Goal: Information Seeking & Learning: Check status

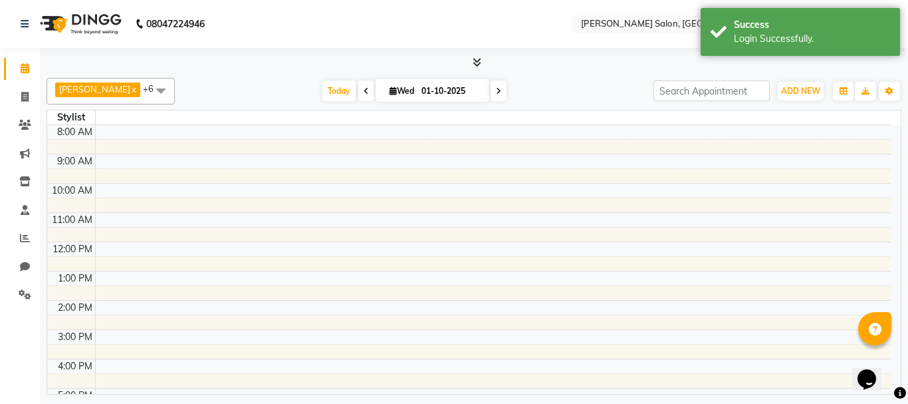
select select "en"
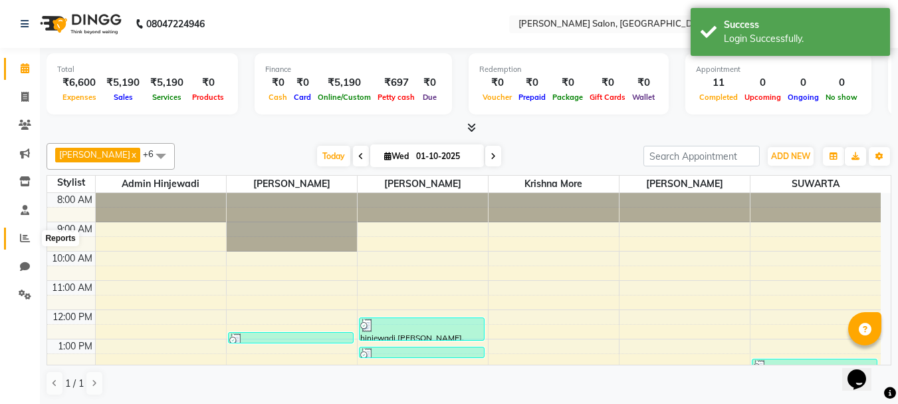
click at [21, 240] on icon at bounding box center [25, 238] width 10 height 10
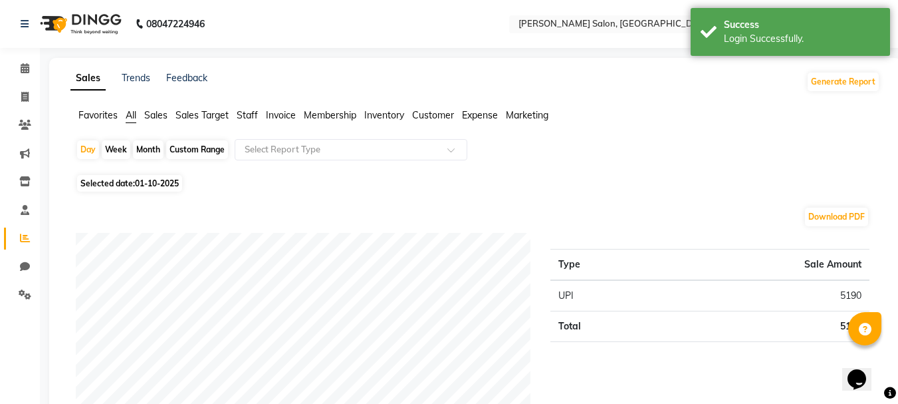
click at [146, 152] on div "Month" at bounding box center [148, 149] width 31 height 19
select select "10"
select select "2025"
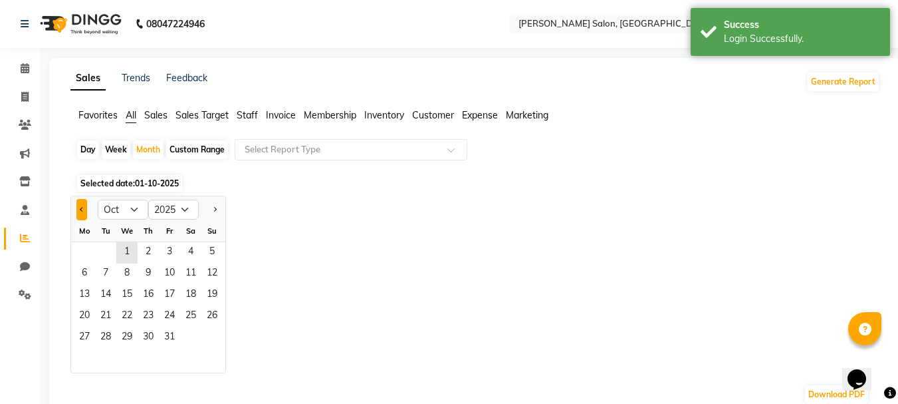
click at [80, 210] on span "Previous month" at bounding box center [82, 208] width 5 height 5
select select "9"
click at [85, 253] on span "1" at bounding box center [84, 252] width 21 height 21
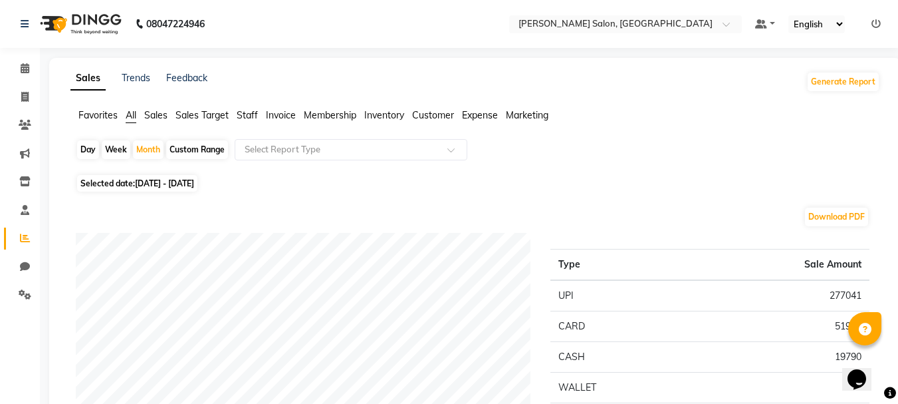
click at [871, 17] on ul "Default Panel My Panel English ENGLISH Español العربية मराठी हिंदी ગુજરાતી தமிழ…" at bounding box center [818, 24] width 139 height 18
click at [876, 24] on icon at bounding box center [876, 23] width 9 height 9
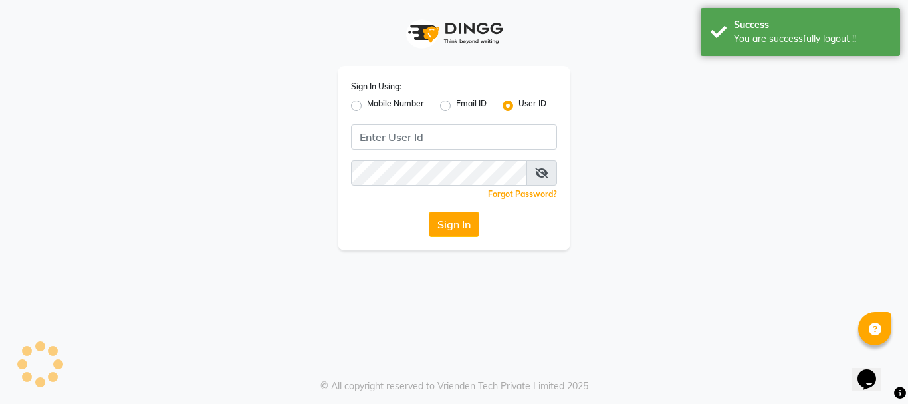
type input "9145515199"
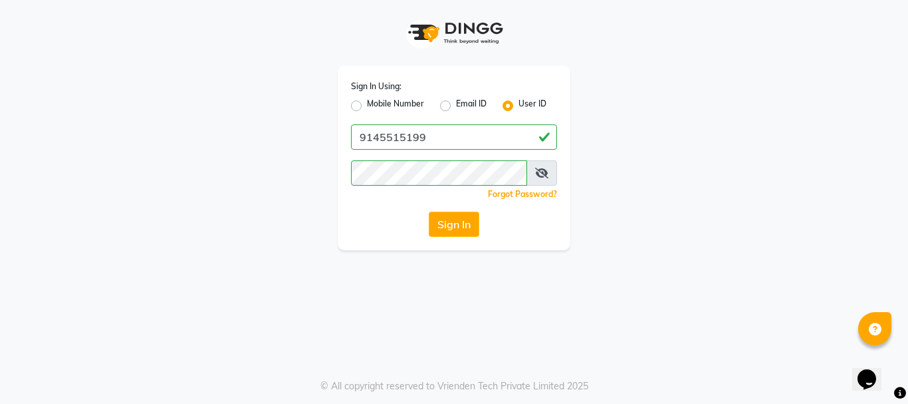
click at [367, 107] on label "Mobile Number" at bounding box center [395, 106] width 57 height 16
click at [367, 106] on input "Mobile Number" at bounding box center [371, 102] width 9 height 9
radio input "true"
radio input "false"
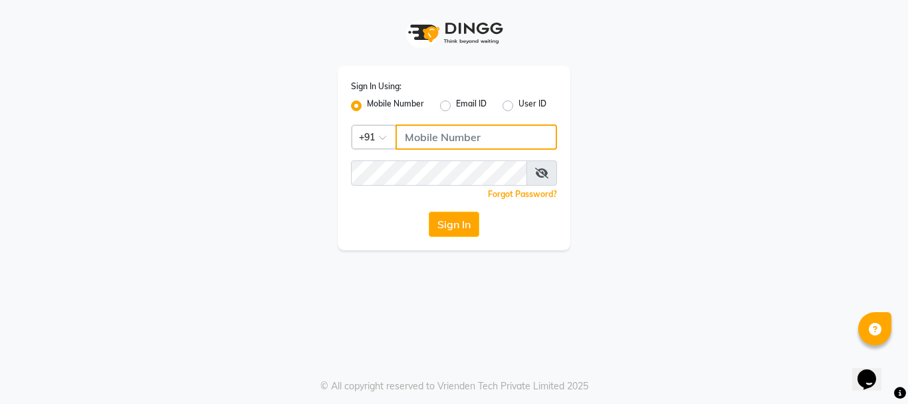
click at [472, 142] on input "Username" at bounding box center [477, 136] width 162 height 25
type input "9145515199"
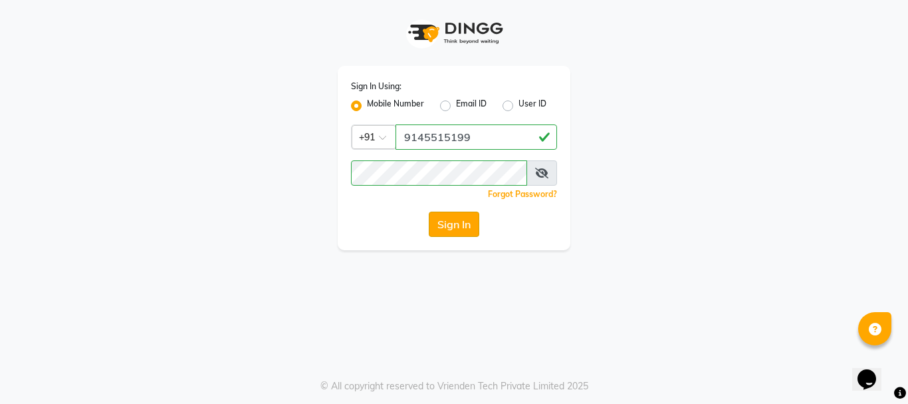
click at [452, 219] on button "Sign In" at bounding box center [454, 223] width 51 height 25
